Goal: Find specific page/section: Find specific page/section

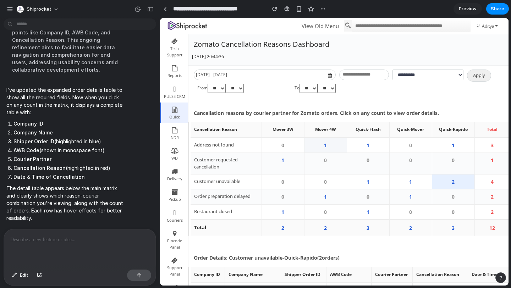
click at [329, 142] on td "1" at bounding box center [325, 145] width 43 height 15
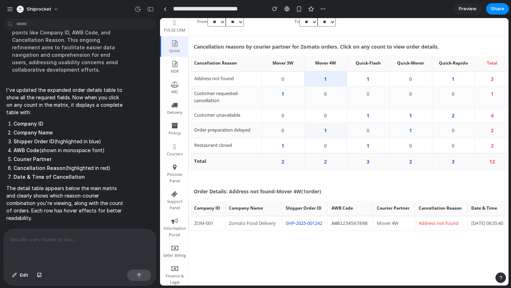
scroll to position [67, 0]
click at [492, 114] on td "4" at bounding box center [493, 115] width 36 height 15
click at [456, 123] on td "2" at bounding box center [453, 115] width 43 height 15
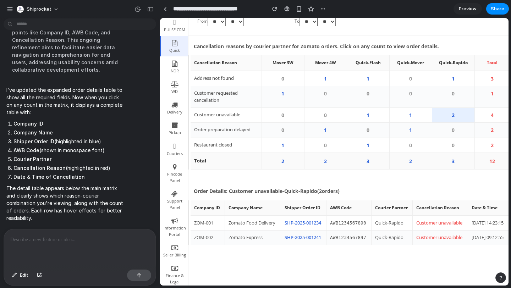
click at [452, 165] on td "3" at bounding box center [453, 161] width 43 height 17
click at [413, 138] on td "1" at bounding box center [411, 130] width 43 height 15
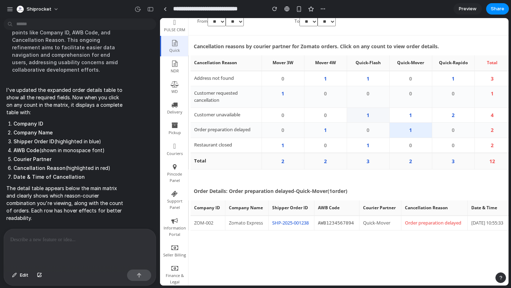
click at [375, 121] on td "1" at bounding box center [368, 115] width 43 height 15
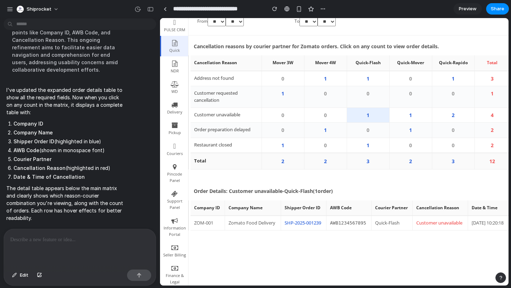
click at [335, 146] on td "0" at bounding box center [325, 145] width 43 height 15
click at [287, 143] on td "1" at bounding box center [283, 145] width 43 height 15
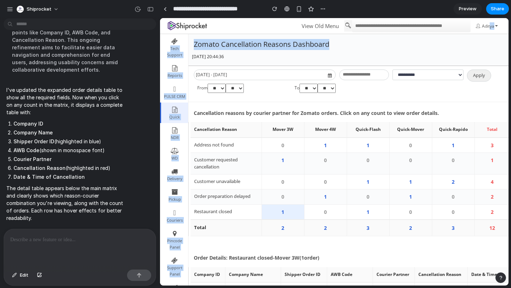
drag, startPoint x: 490, startPoint y: 24, endPoint x: 429, endPoint y: 43, distance: 63.7
click at [429, 43] on p "Zomato Cancellation Reasons Dashboard" at bounding box center [347, 44] width 310 height 11
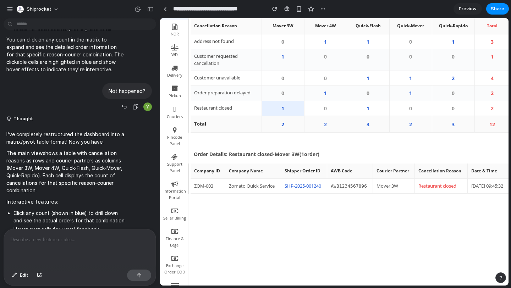
scroll to position [1197, 0]
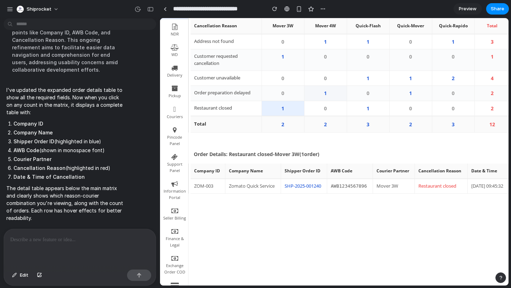
click at [332, 90] on td "1" at bounding box center [325, 93] width 43 height 15
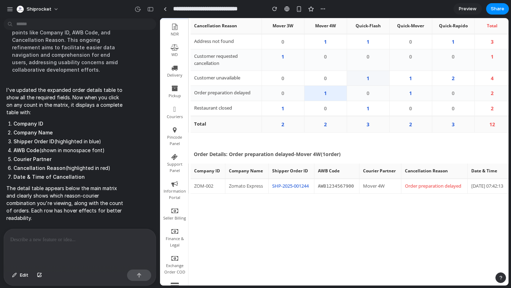
click at [387, 82] on td "1" at bounding box center [368, 78] width 43 height 15
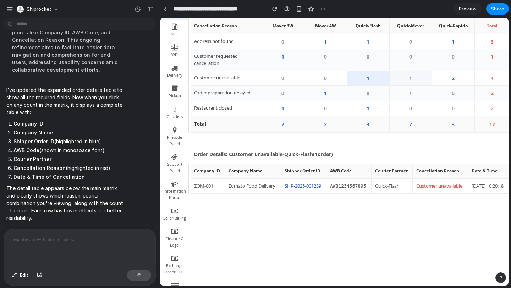
click at [420, 82] on td "1" at bounding box center [411, 78] width 43 height 15
click at [459, 77] on td "2" at bounding box center [453, 78] width 43 height 15
